Goal: Complete application form

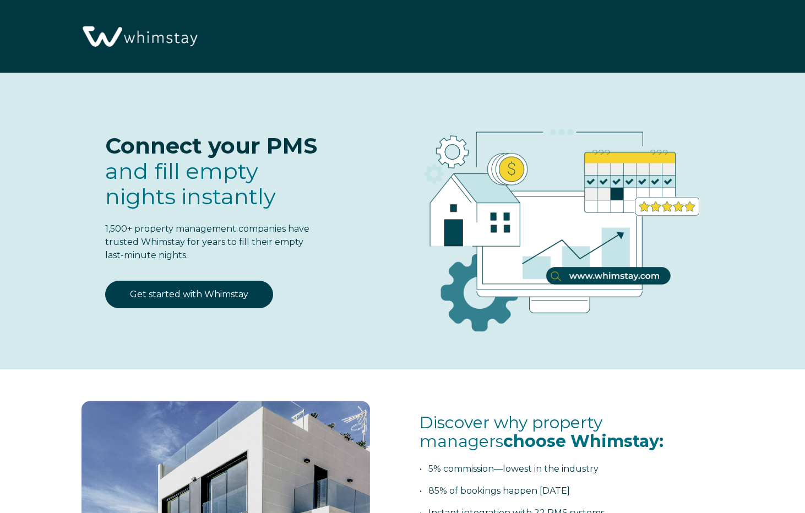
select select "US"
select select "Standard"
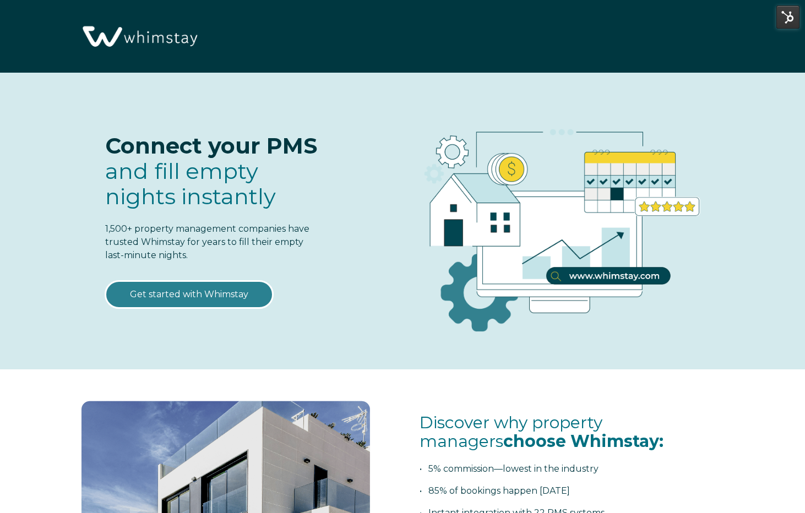
click at [155, 296] on link "Get started with Whimstay" at bounding box center [189, 295] width 168 height 28
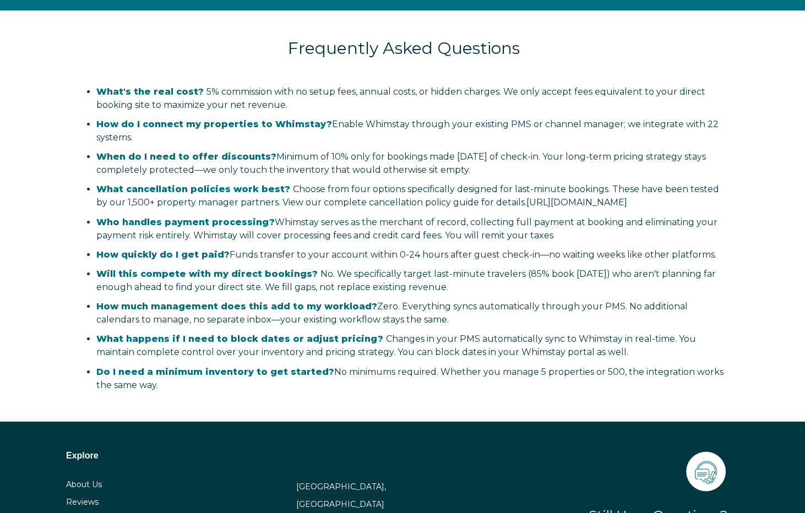
select select "US"
select select "Standard"
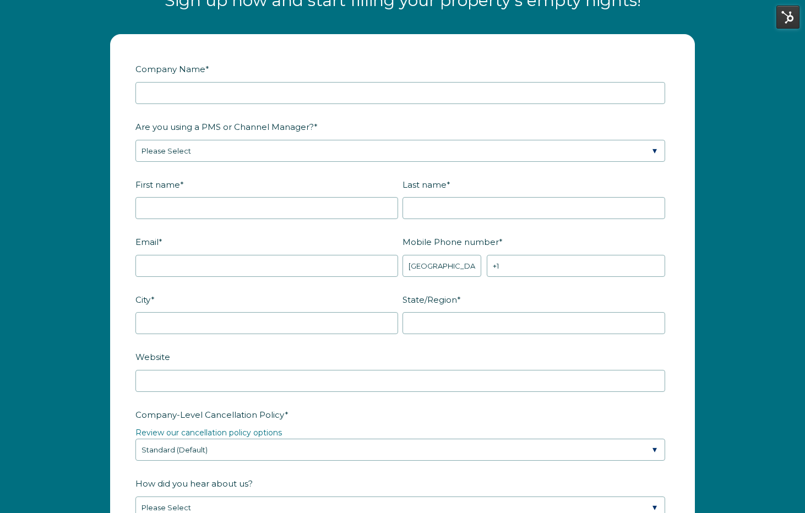
scroll to position [1413, 0]
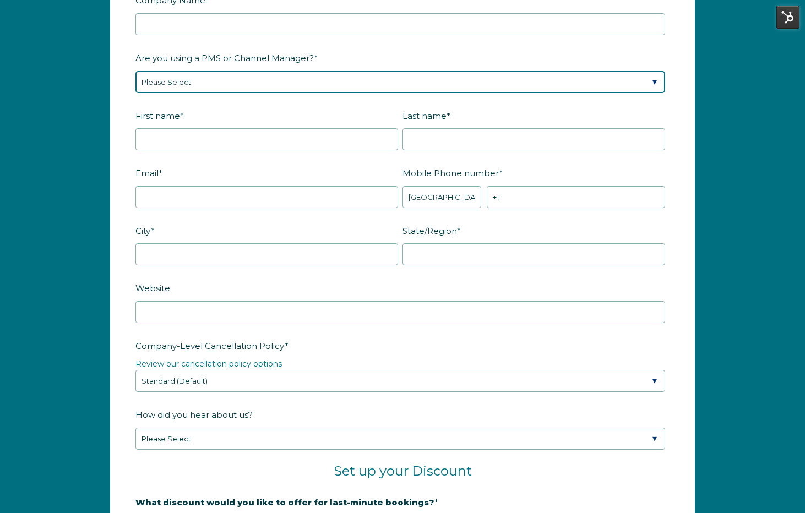
click at [283, 88] on select "Please Select Barefoot BookingPal Boost Brightside CiiRUS Escapia Guesty Hostaw…" at bounding box center [399, 82] width 529 height 22
select select "Guesty"
click at [135, 71] on select "Please Select Barefoot BookingPal Boost Brightside CiiRUS Escapia Guesty Hostaw…" at bounding box center [399, 82] width 529 height 22
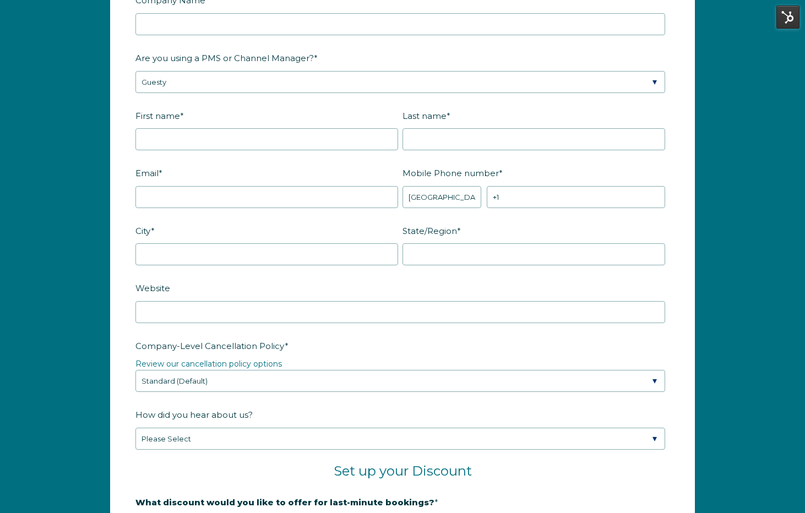
click at [200, 101] on fieldset "Are you using a PMS or Channel Manager? * Please Select Barefoot BookingPal Boo…" at bounding box center [402, 77] width 534 height 58
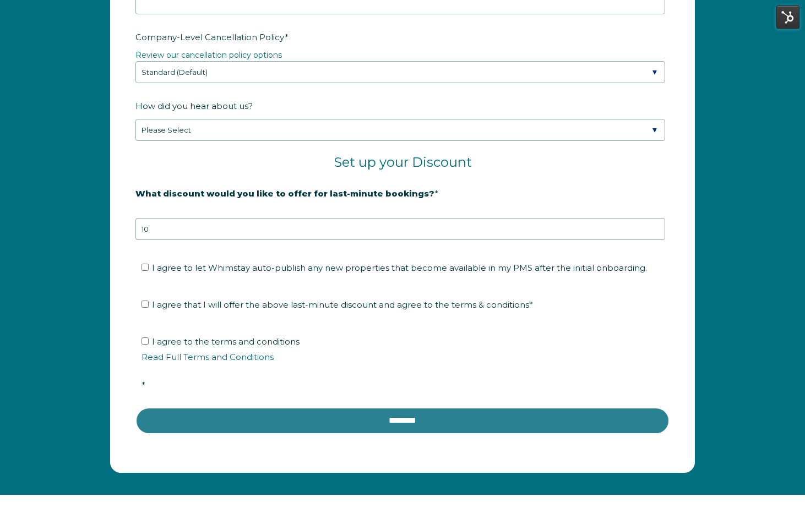
click at [373, 420] on input "********" at bounding box center [402, 420] width 534 height 26
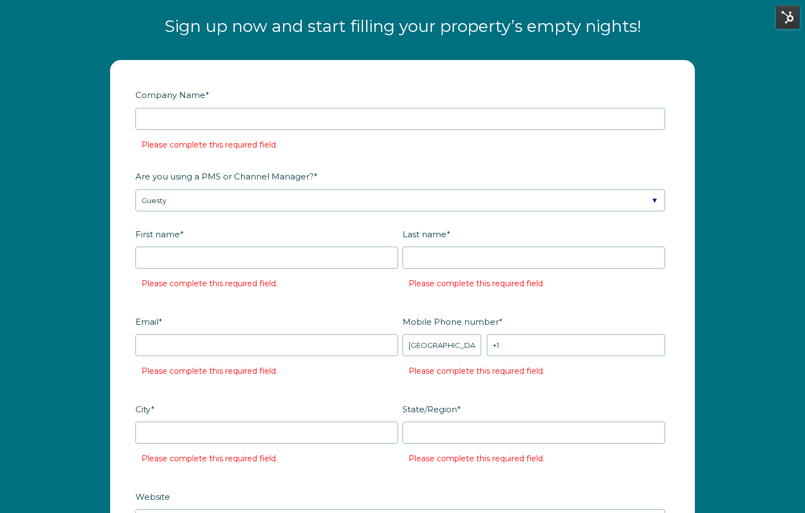
scroll to position [1264, 0]
